Goal: Find specific page/section

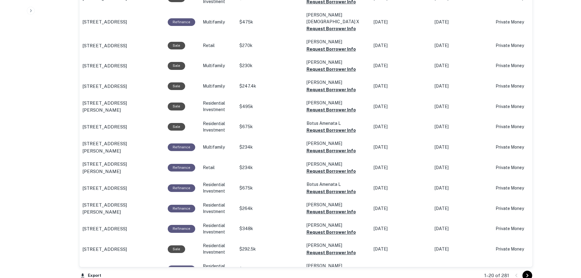
scroll to position [510, 0]
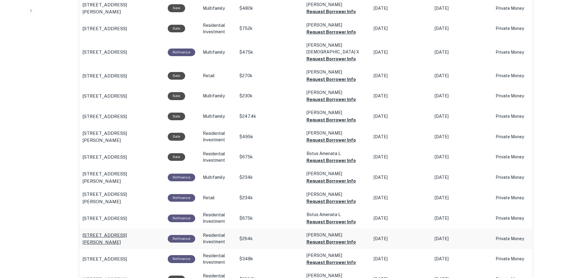
click at [124, 231] on p "3436 Herman Ave San Diego, CA92104" at bounding box center [121, 238] width 79 height 14
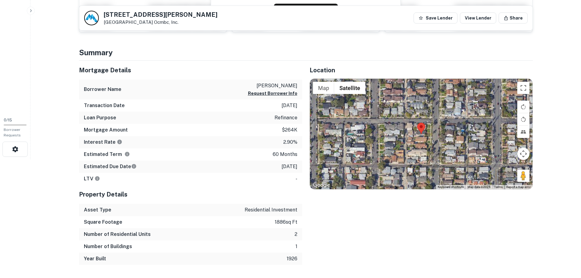
scroll to position [122, 0]
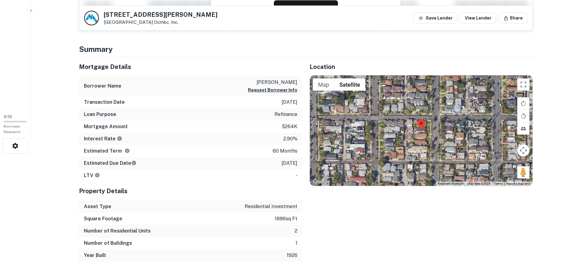
click at [422, 135] on div at bounding box center [421, 130] width 222 height 110
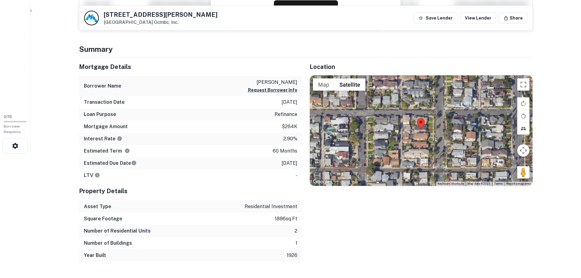
click at [422, 135] on div at bounding box center [421, 130] width 222 height 110
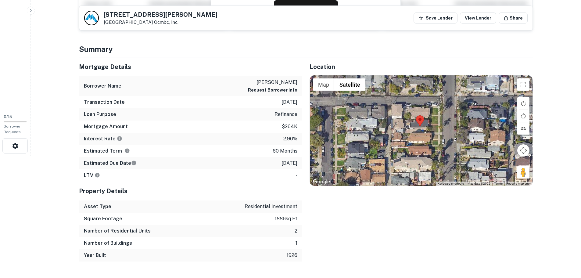
click at [422, 135] on div at bounding box center [421, 130] width 222 height 110
click at [418, 130] on div at bounding box center [421, 130] width 222 height 110
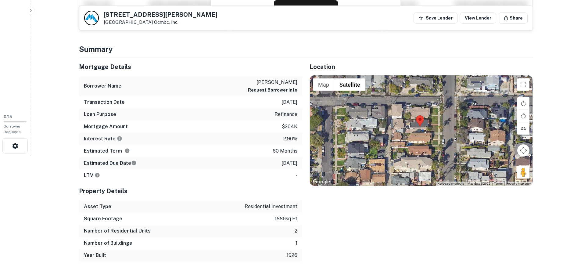
click at [418, 130] on div at bounding box center [421, 130] width 222 height 110
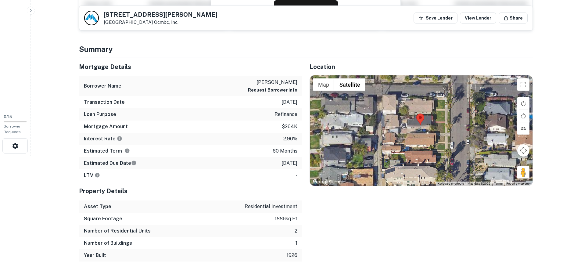
click at [418, 130] on div at bounding box center [421, 130] width 222 height 110
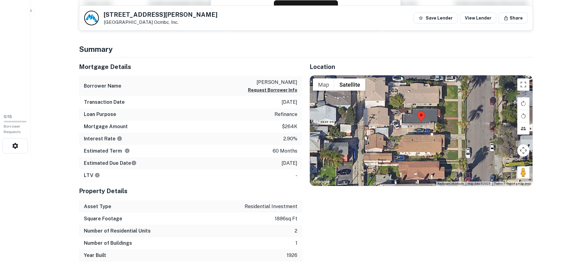
click at [418, 129] on div at bounding box center [421, 130] width 222 height 110
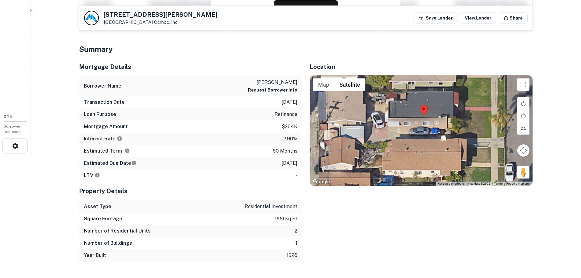
click at [418, 129] on div at bounding box center [421, 130] width 222 height 110
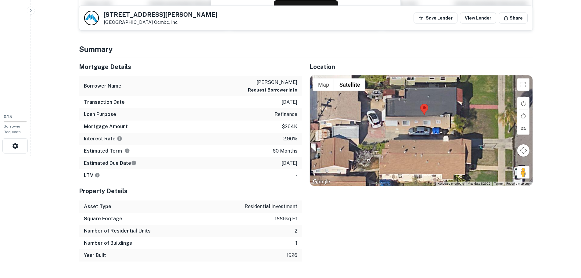
click at [418, 129] on div at bounding box center [421, 130] width 222 height 110
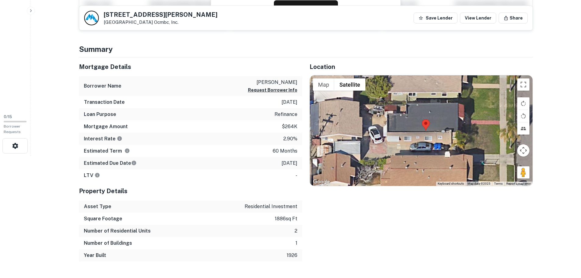
drag, startPoint x: 421, startPoint y: 133, endPoint x: 421, endPoint y: 151, distance: 17.4
click at [421, 151] on div at bounding box center [421, 130] width 222 height 110
